Goal: Task Accomplishment & Management: Manage account settings

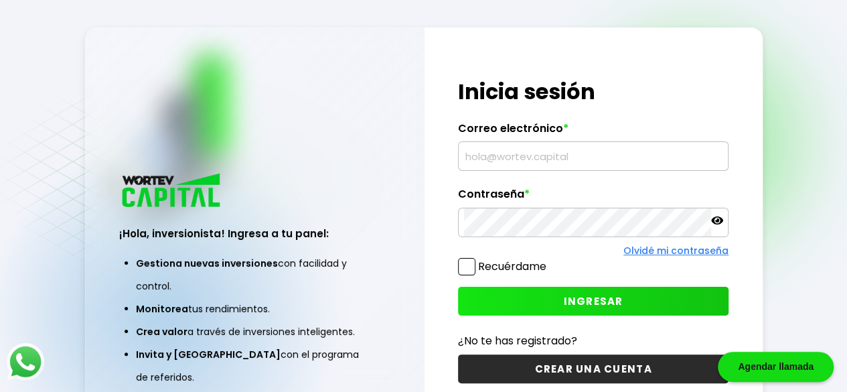
type input "[EMAIL_ADDRESS][DOMAIN_NAME]"
click at [585, 297] on span "INGRESAR" at bounding box center [594, 301] width 60 height 14
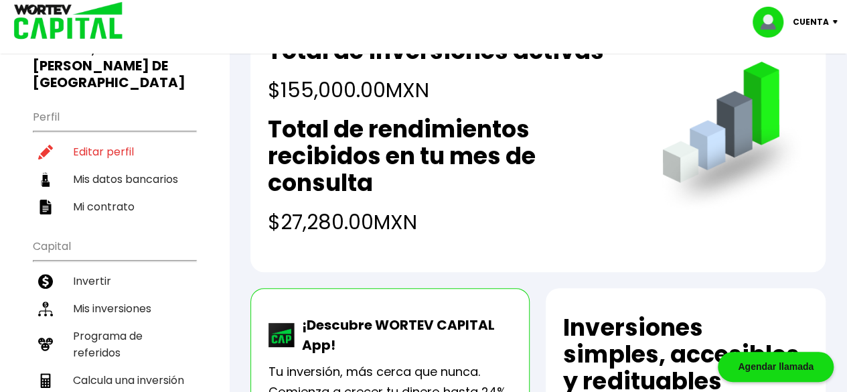
scroll to position [120, 0]
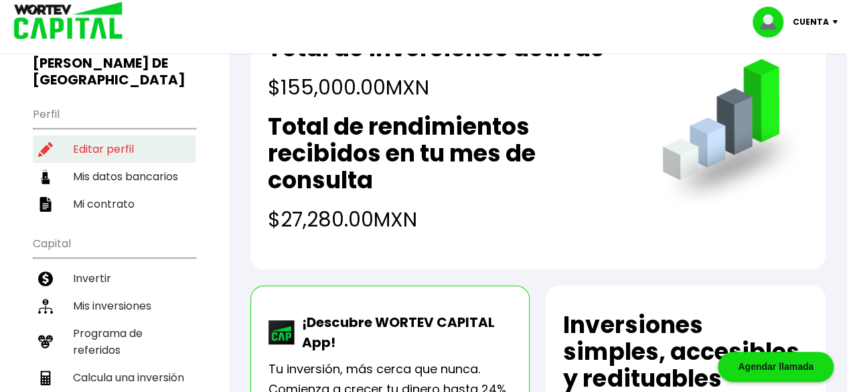
click at [115, 135] on li "Editar perfil" at bounding box center [114, 148] width 163 height 27
select select "Mujer"
select select "Bachillerato"
select select "DF"
select select "Banco Azteca"
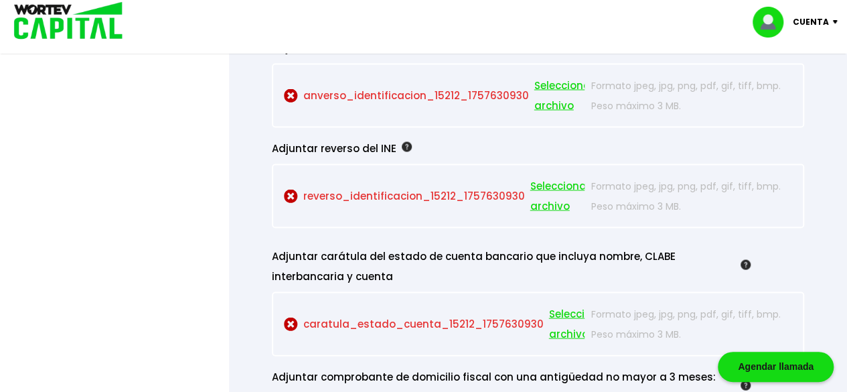
scroll to position [1234, 0]
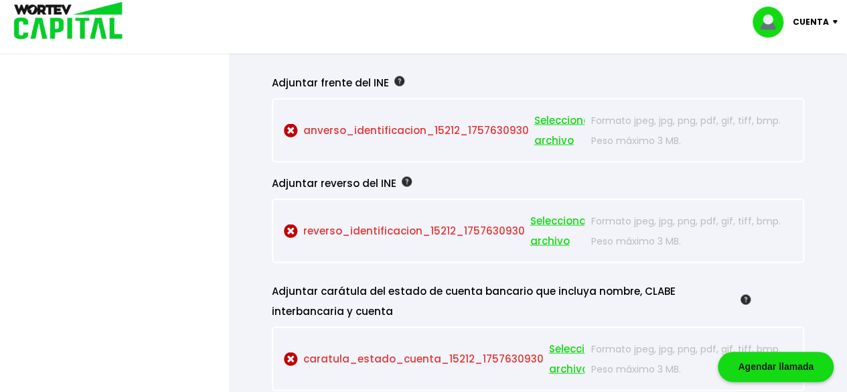
click at [556, 117] on span "Seleccionar archivo" at bounding box center [564, 130] width 60 height 40
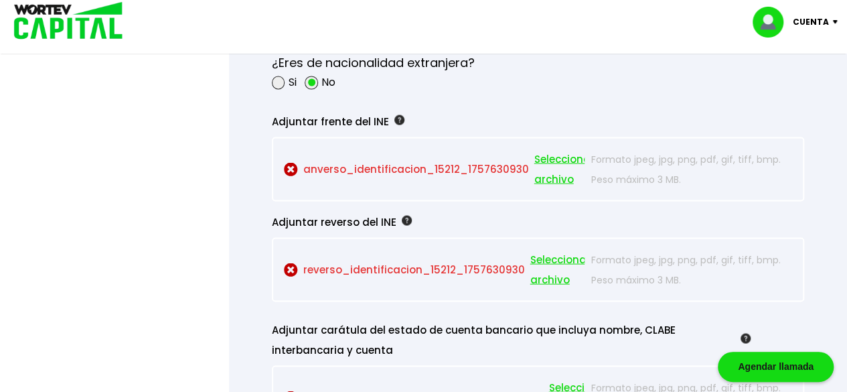
scroll to position [1190, 0]
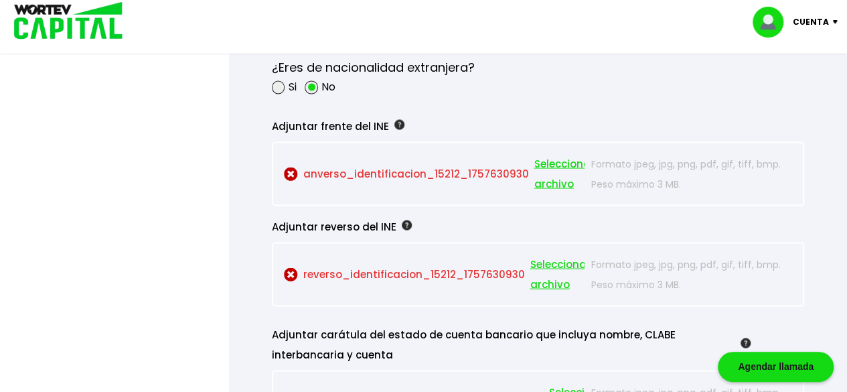
click at [543, 179] on span "Seleccionar archivo" at bounding box center [564, 173] width 60 height 40
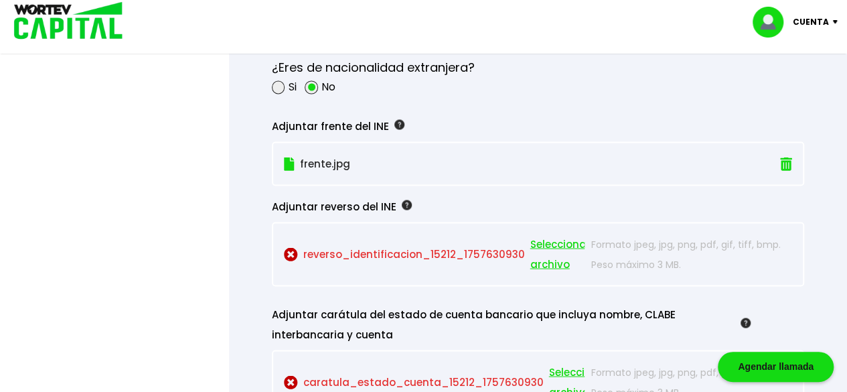
click at [545, 238] on span "Seleccionar archivo" at bounding box center [560, 254] width 60 height 40
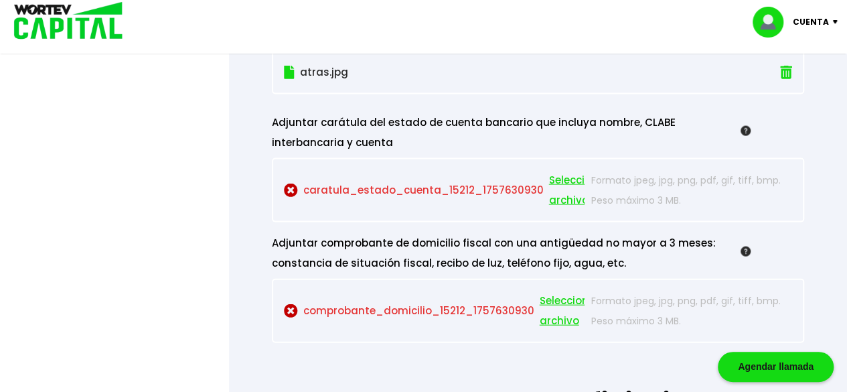
scroll to position [1362, 0]
click at [556, 297] on span "Seleccionar archivo" at bounding box center [570, 310] width 60 height 40
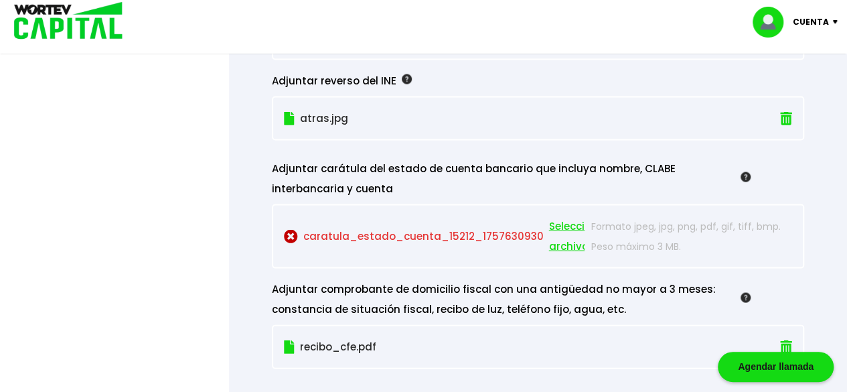
scroll to position [1316, 0]
